Goal: Book appointment/travel/reservation

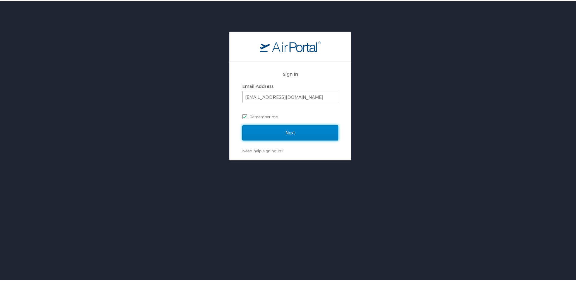
click at [276, 131] on input "Next" at bounding box center [290, 131] width 96 height 15
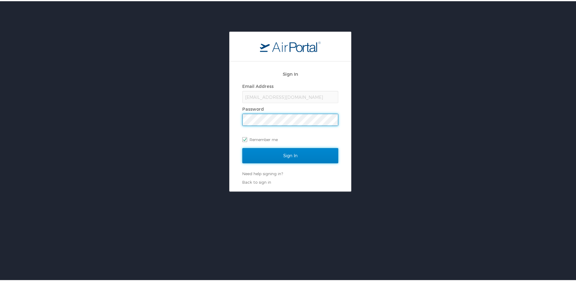
click at [276, 153] on input "Sign In" at bounding box center [290, 154] width 96 height 15
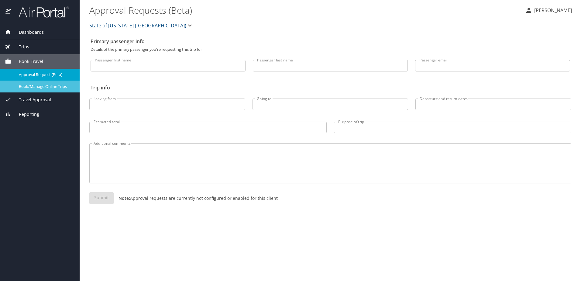
click at [49, 87] on span "Book/Manage Online Trips" at bounding box center [45, 87] width 53 height 6
